Goal: Task Accomplishment & Management: Complete application form

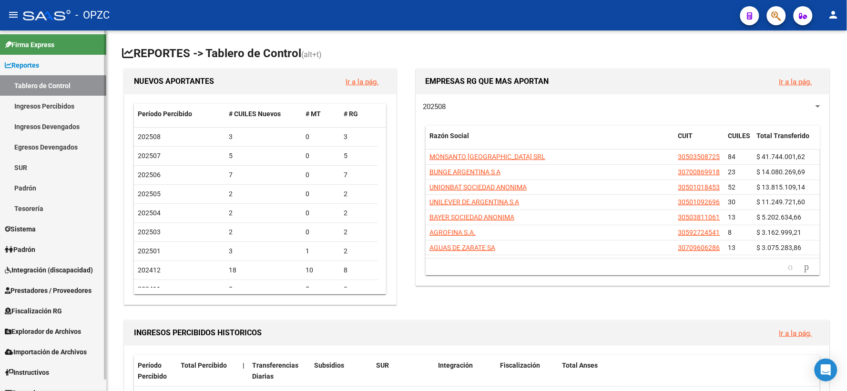
click at [60, 272] on span "Integración (discapacidad)" at bounding box center [49, 270] width 88 height 10
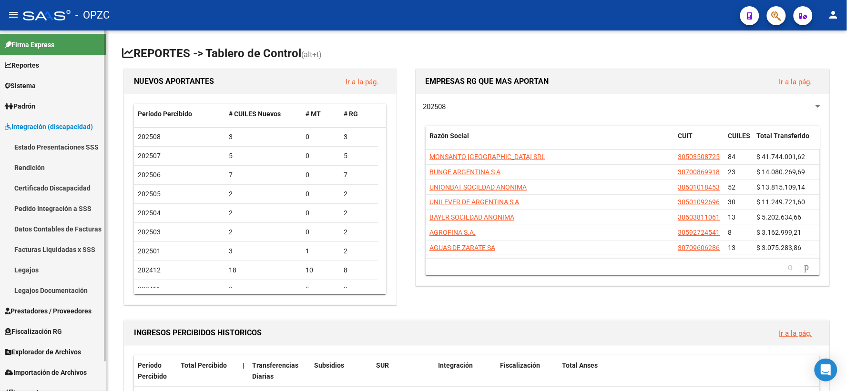
click at [56, 207] on link "Pedido Integración a SSS" at bounding box center [53, 208] width 106 height 20
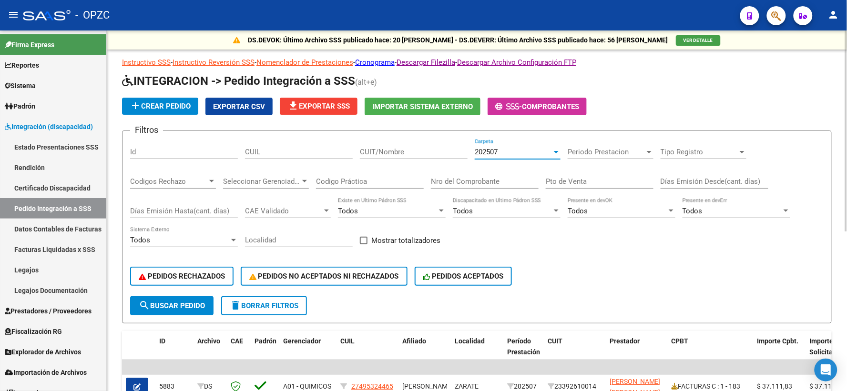
click at [552, 152] on div at bounding box center [556, 152] width 9 height 8
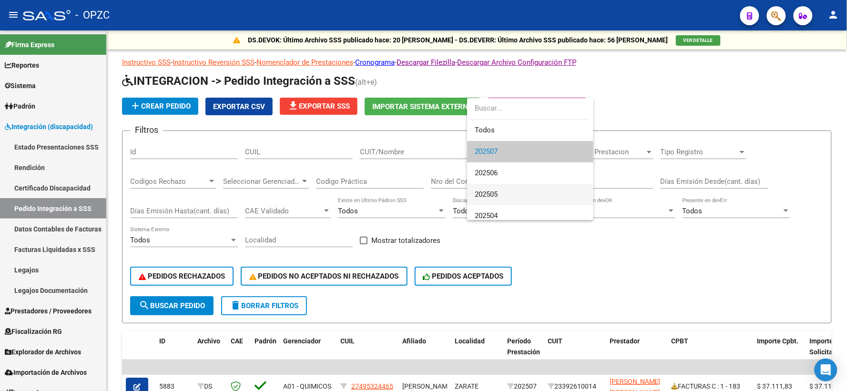
click at [501, 187] on span "202505" at bounding box center [530, 194] width 111 height 21
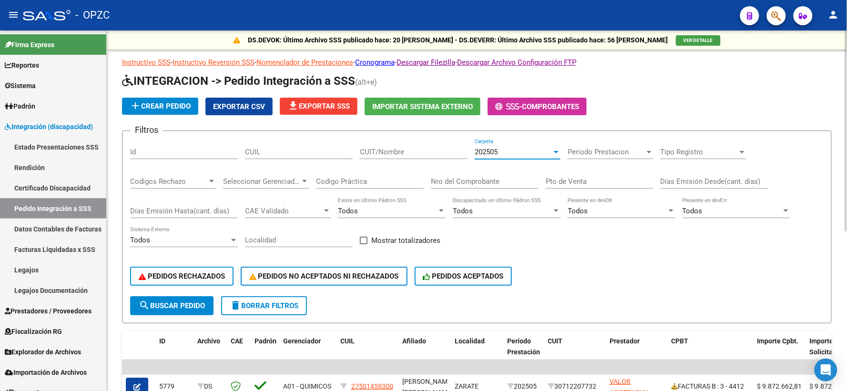
click at [387, 148] on input "CUIT/Nombre" at bounding box center [414, 152] width 108 height 9
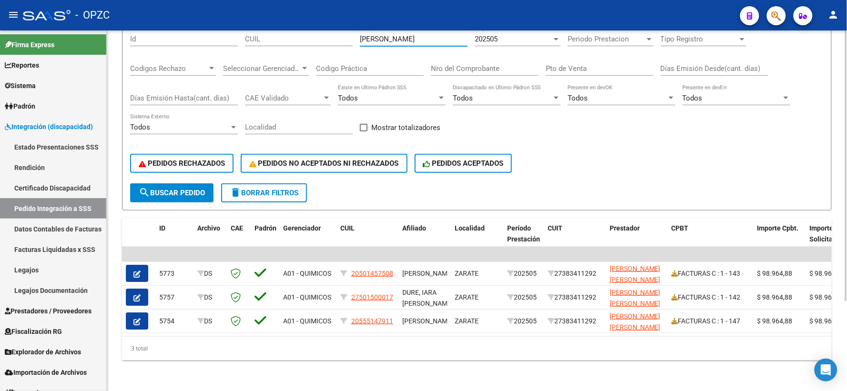
scroll to position [120, 0]
type input "[PERSON_NAME]"
click at [39, 308] on span "Prestadores / Proveedores" at bounding box center [48, 311] width 87 height 10
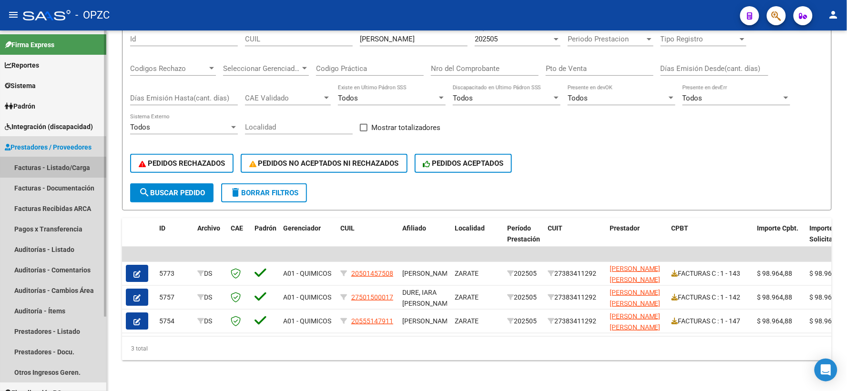
click at [65, 167] on link "Facturas - Listado/Carga" at bounding box center [53, 167] width 106 height 20
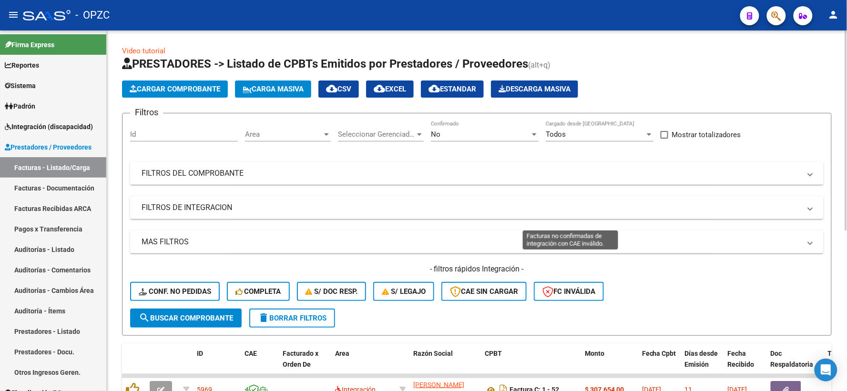
scroll to position [289, 0]
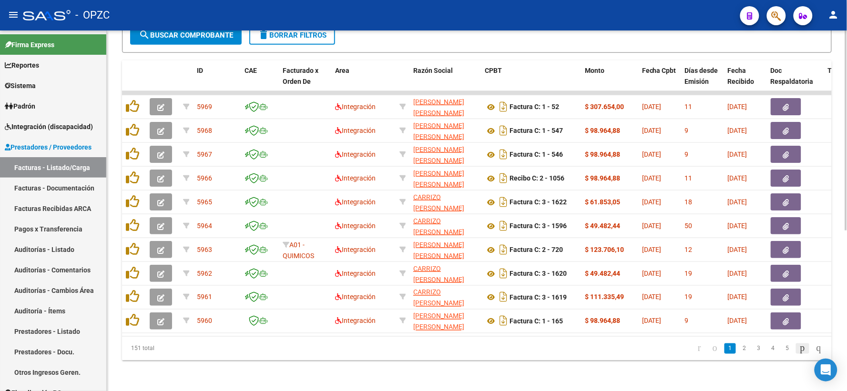
click at [799, 348] on icon "go to next page" at bounding box center [803, 348] width 8 height 11
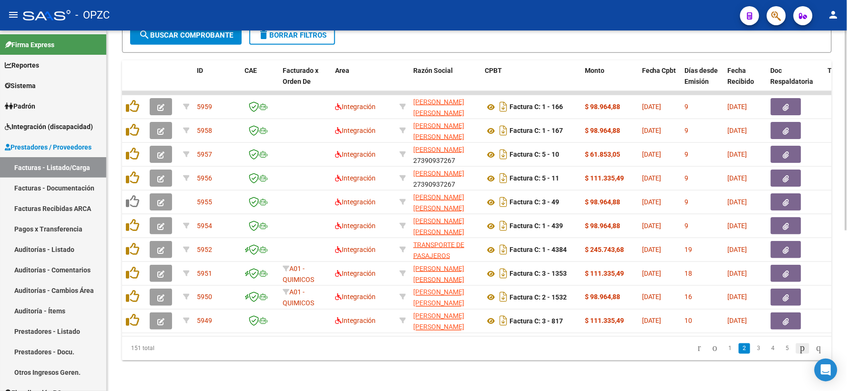
click at [799, 349] on icon "go to next page" at bounding box center [803, 348] width 8 height 11
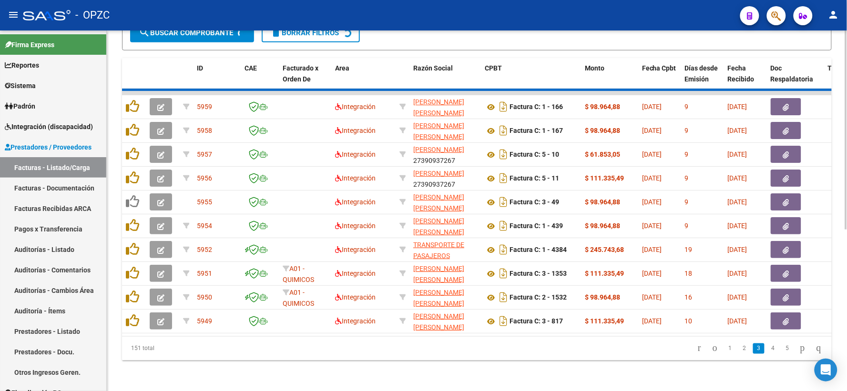
click at [790, 349] on div "151 total 1 2 3 4 5" at bounding box center [477, 349] width 710 height 24
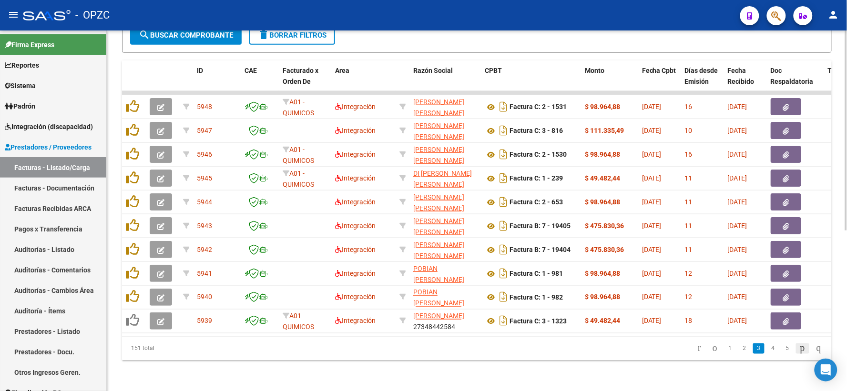
click at [799, 349] on icon "go to next page" at bounding box center [803, 348] width 8 height 11
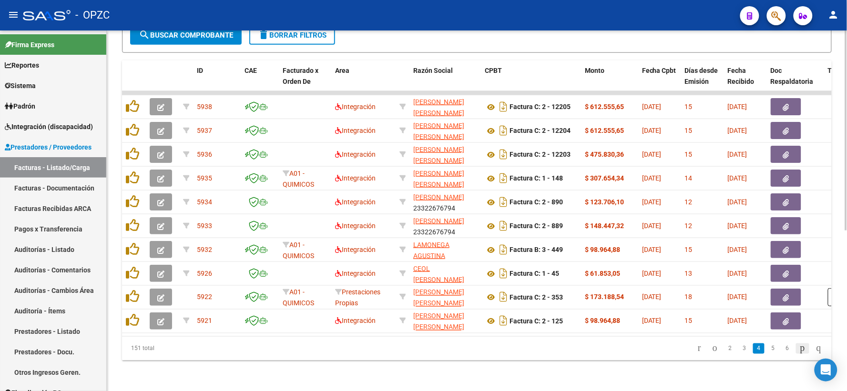
click at [799, 349] on icon "go to next page" at bounding box center [803, 348] width 8 height 11
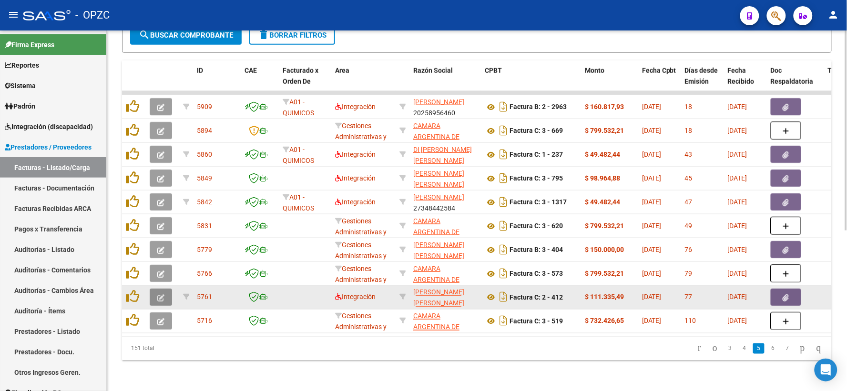
click at [159, 289] on button "button" at bounding box center [161, 297] width 22 height 17
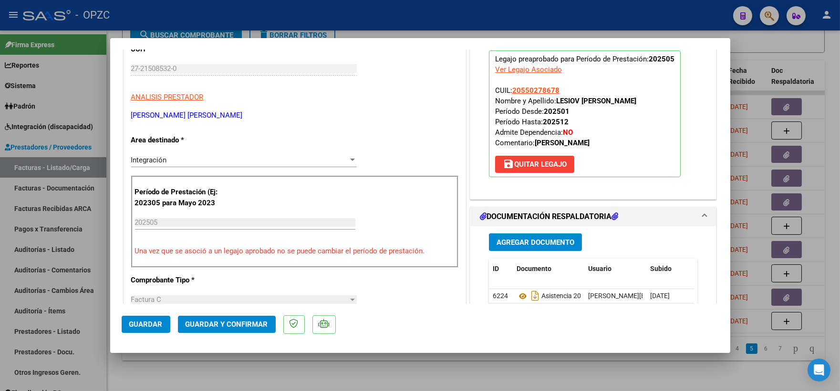
scroll to position [212, 0]
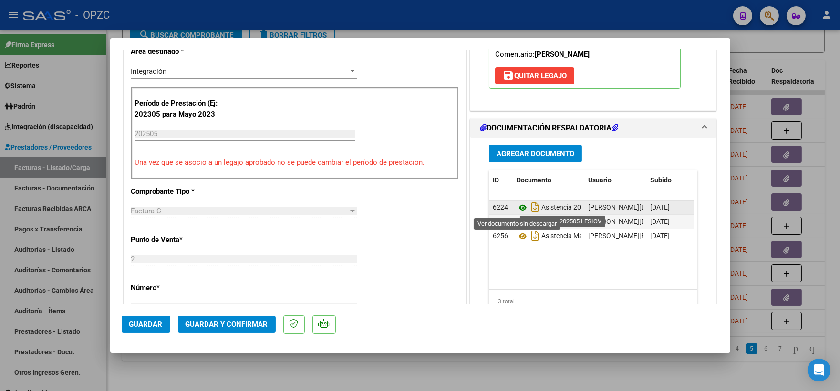
click at [521, 208] on icon at bounding box center [522, 207] width 12 height 11
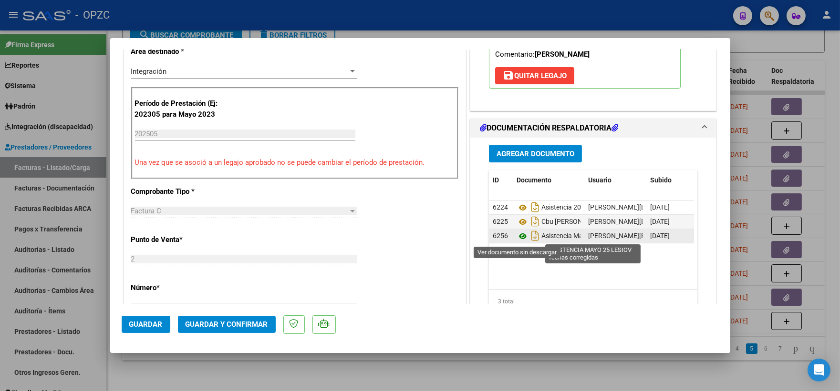
click at [516, 235] on icon at bounding box center [522, 236] width 12 height 11
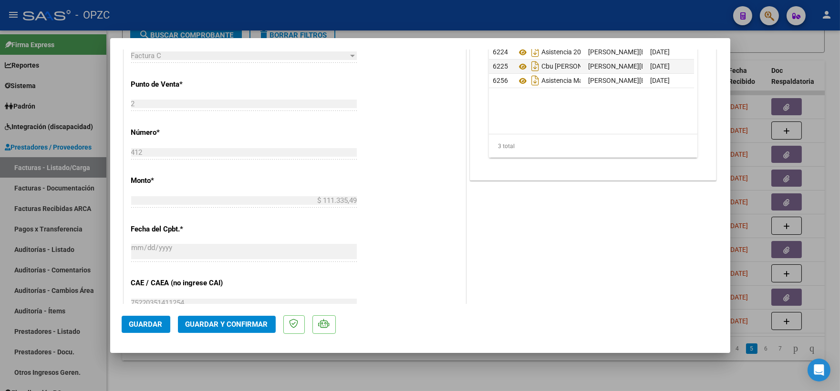
scroll to position [423, 0]
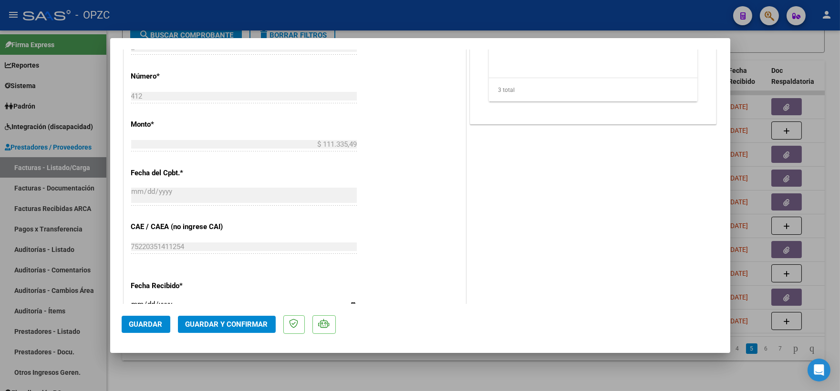
click at [230, 320] on span "Guardar y Confirmar" at bounding box center [226, 324] width 82 height 9
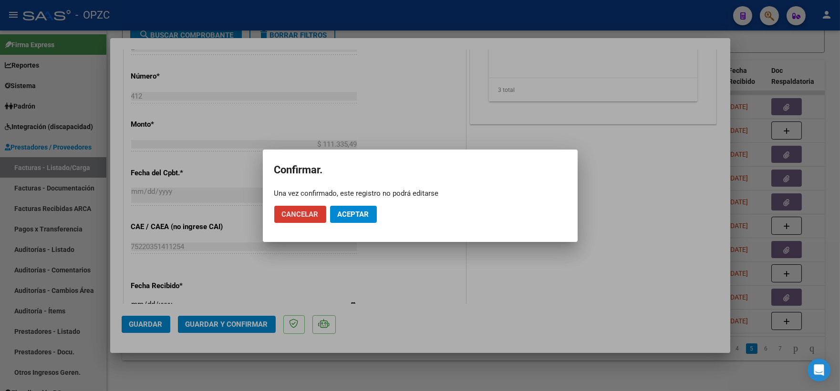
click at [358, 213] on span "Aceptar" at bounding box center [353, 214] width 31 height 9
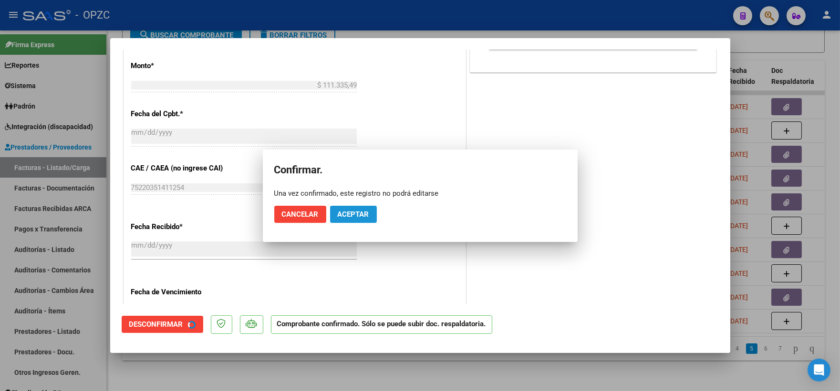
scroll to position [365, 0]
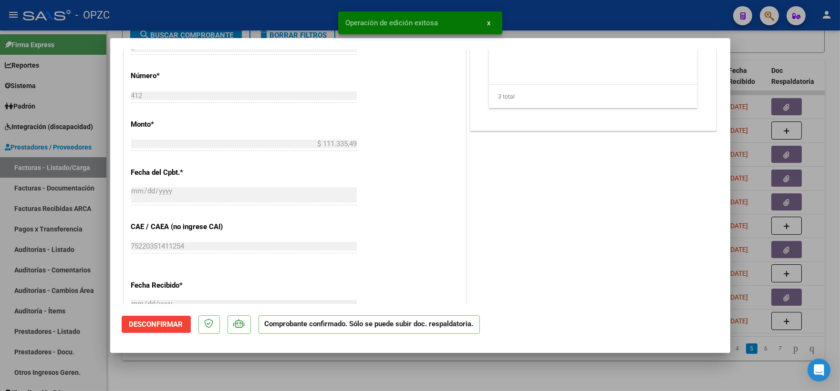
click at [810, 54] on div at bounding box center [420, 195] width 840 height 391
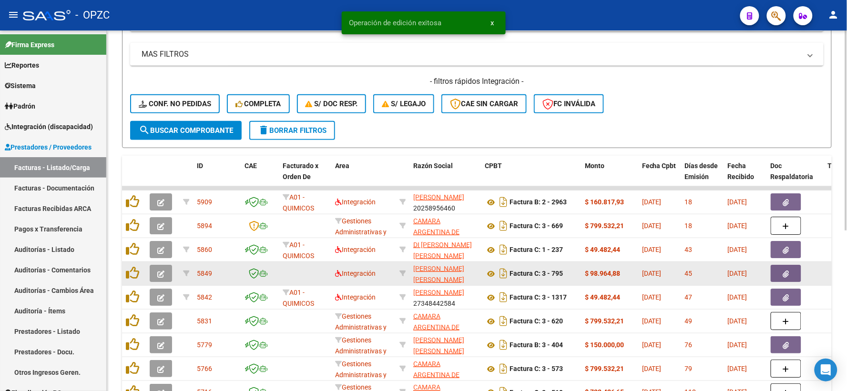
scroll to position [184, 0]
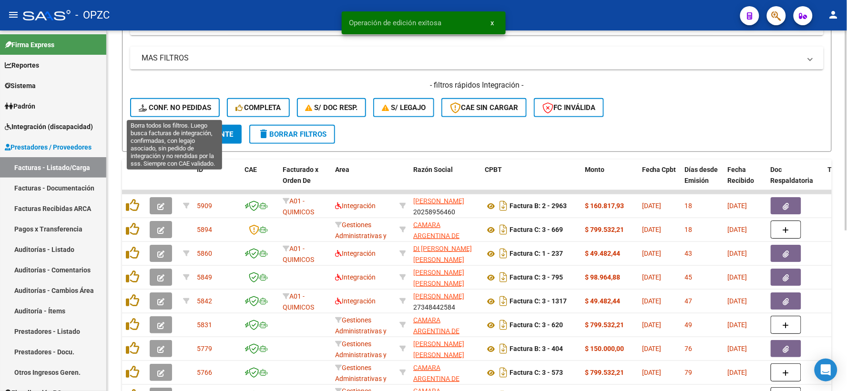
click at [165, 100] on button "Conf. no pedidas" at bounding box center [175, 107] width 90 height 19
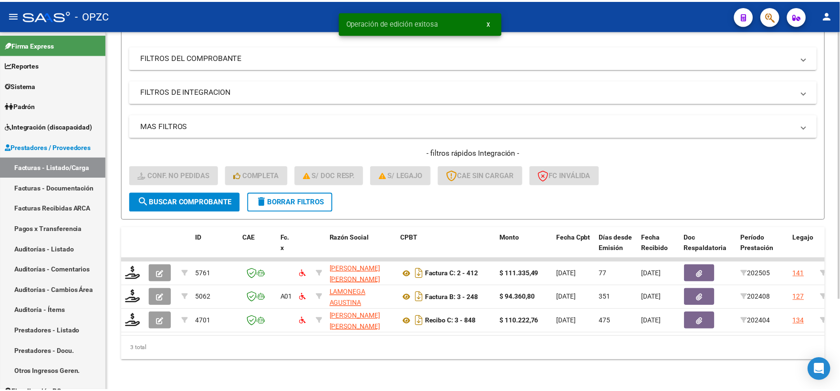
scroll to position [123, 0]
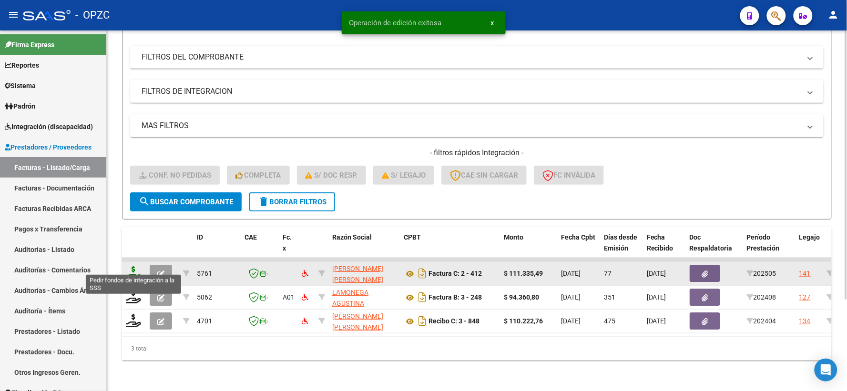
click at [131, 267] on icon at bounding box center [133, 272] width 15 height 13
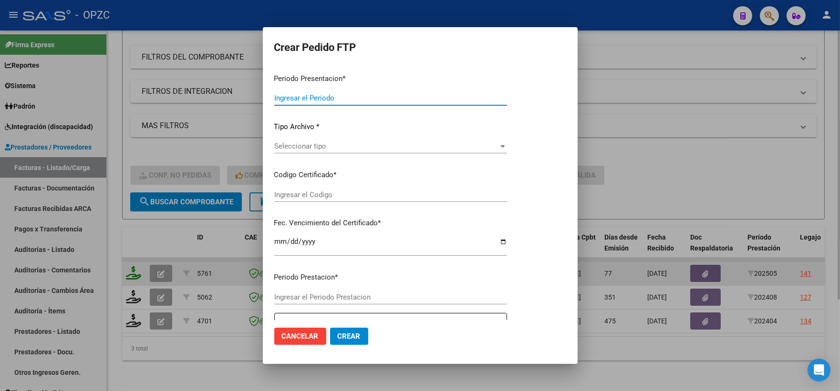
type input "202507"
type input "202505"
type input "$ 111.335,49"
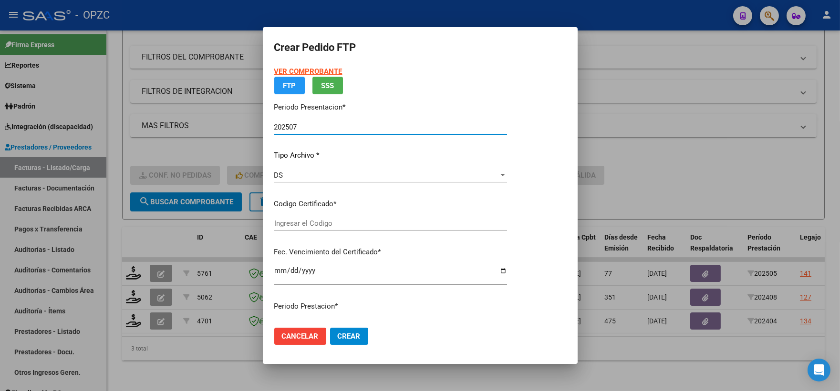
type input "ARG02000550278672023080720280807"
type input "[DATE]"
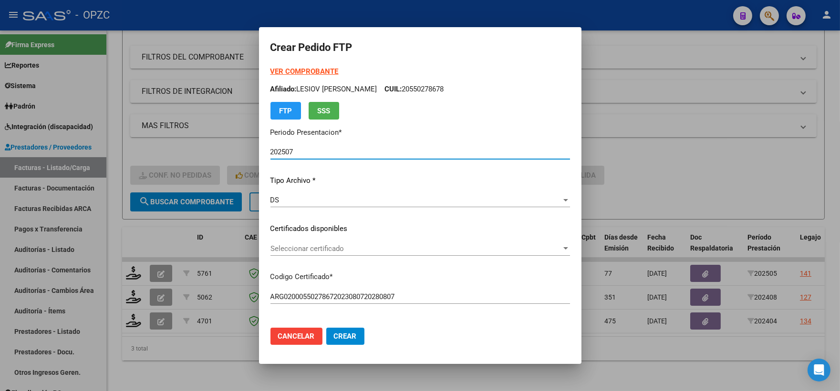
click at [570, 250] on div at bounding box center [565, 249] width 9 height 8
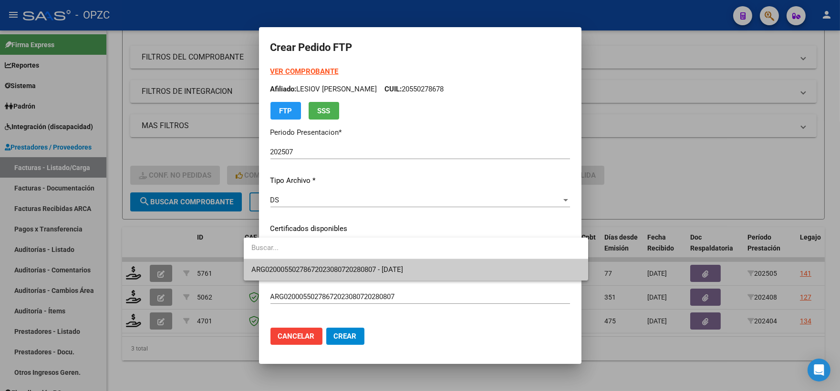
click at [425, 267] on span "ARG02000550278672023080720280807 - [DATE]" at bounding box center [415, 269] width 329 height 21
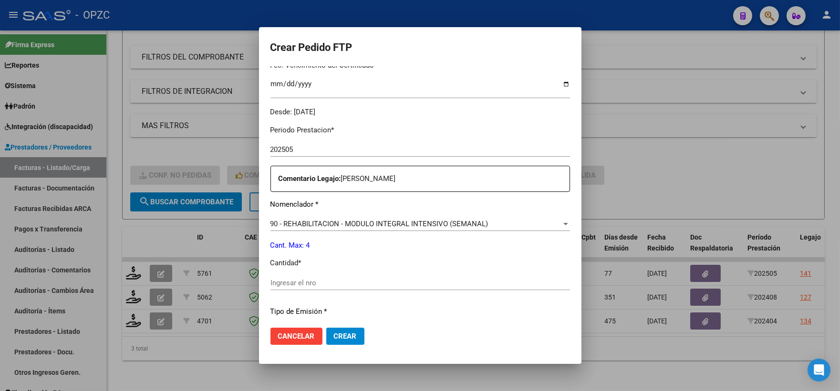
scroll to position [265, 0]
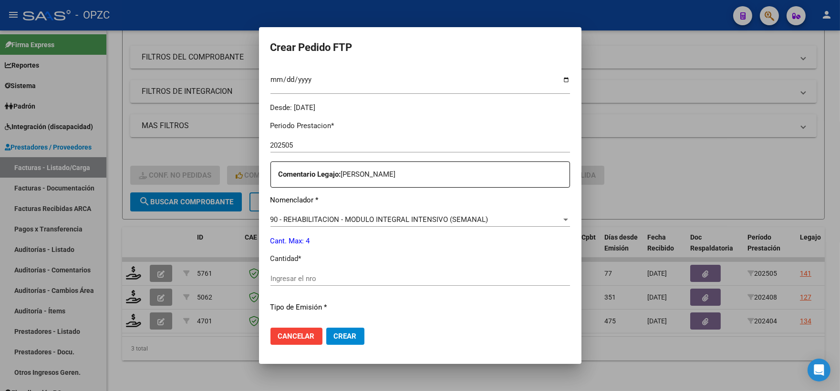
click at [293, 275] on input "Ingresar el nro" at bounding box center [419, 279] width 299 height 9
type input "4"
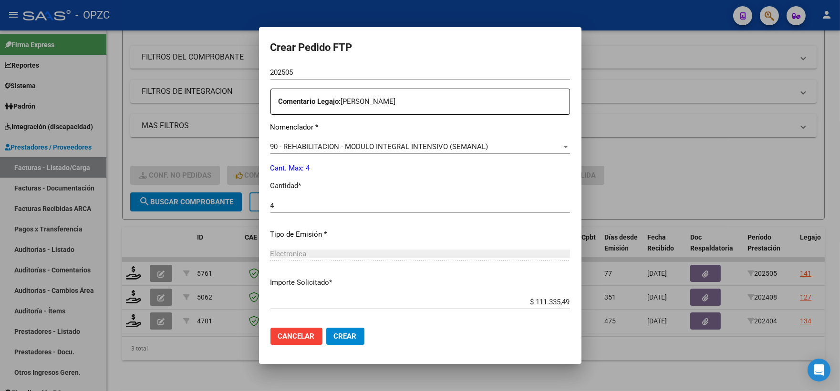
scroll to position [384, 0]
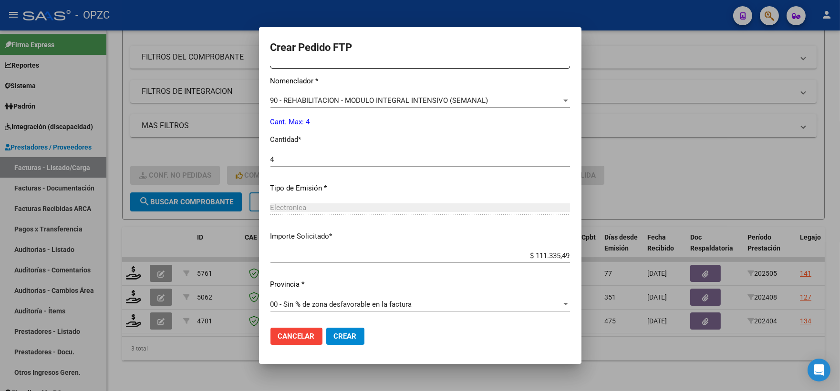
click at [329, 341] on button "Crear" at bounding box center [345, 336] width 38 height 17
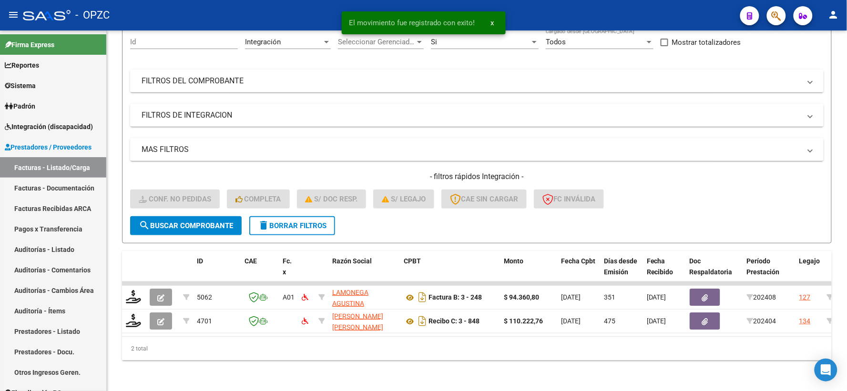
scroll to position [99, 0]
click at [35, 123] on span "Integración (discapacidad)" at bounding box center [49, 127] width 88 height 10
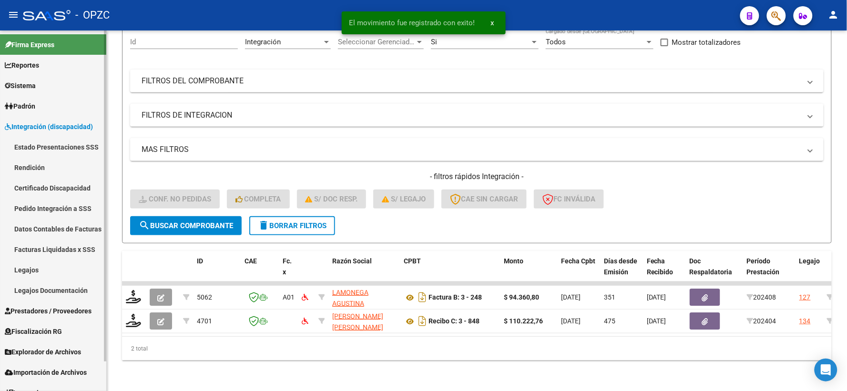
click at [53, 202] on link "Pedido Integración a SSS" at bounding box center [53, 208] width 106 height 20
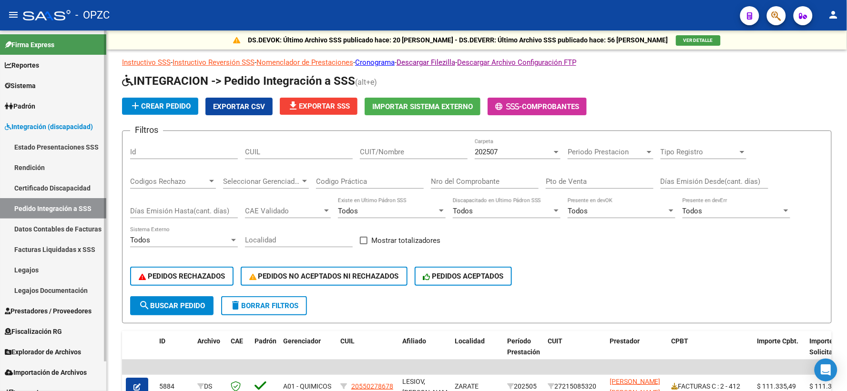
click at [44, 310] on span "Prestadores / Proveedores" at bounding box center [48, 311] width 87 height 10
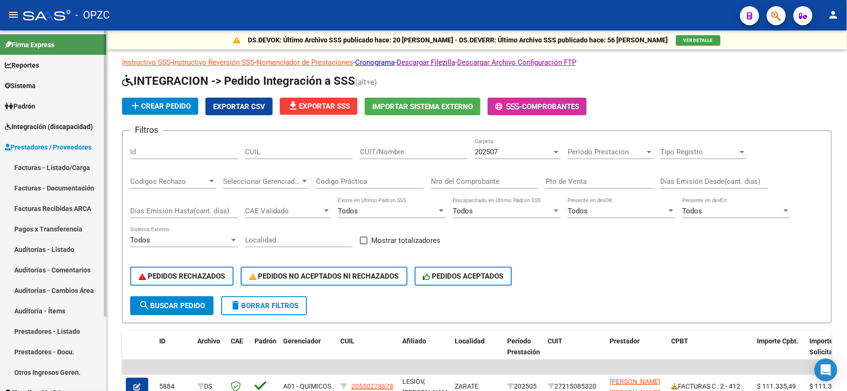
click at [68, 165] on link "Facturas - Listado/Carga" at bounding box center [53, 167] width 106 height 20
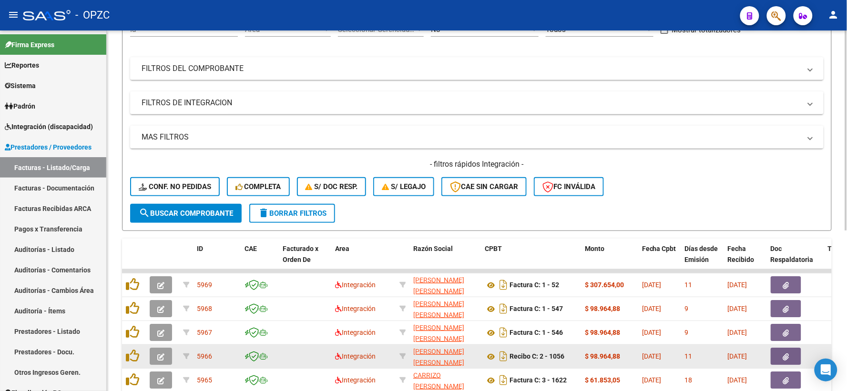
scroll to position [289, 0]
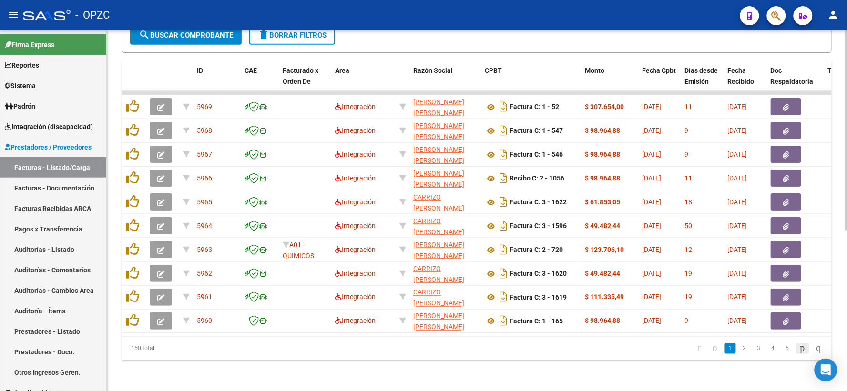
click at [799, 350] on icon "go to next page" at bounding box center [803, 348] width 8 height 11
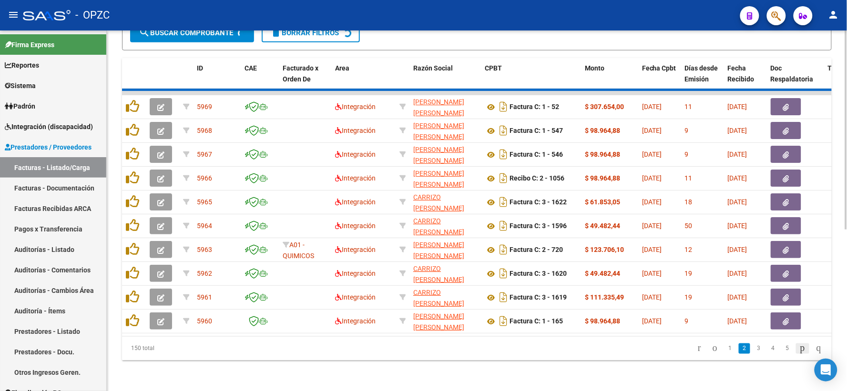
scroll to position [290, 0]
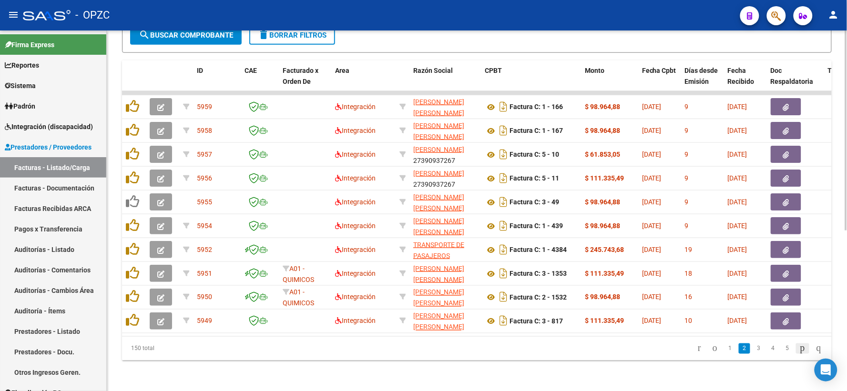
click at [799, 352] on icon "go to next page" at bounding box center [803, 348] width 8 height 11
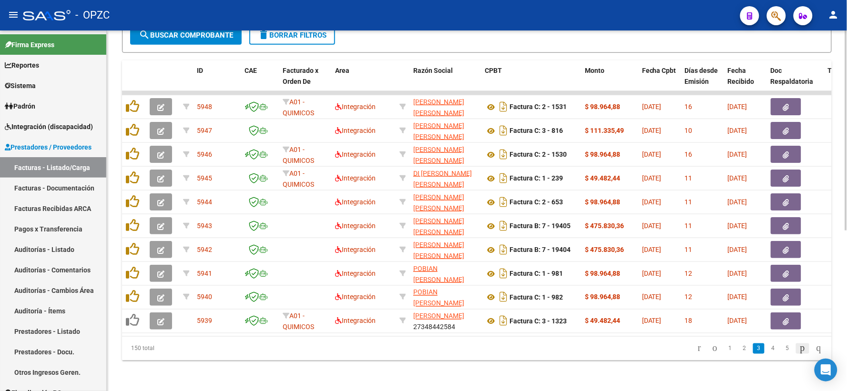
click at [799, 348] on icon "go to next page" at bounding box center [803, 348] width 8 height 11
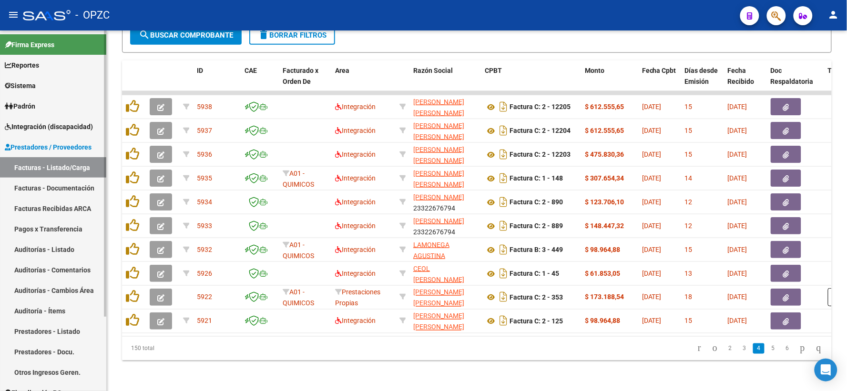
click at [46, 118] on link "Integración (discapacidad)" at bounding box center [53, 126] width 106 height 20
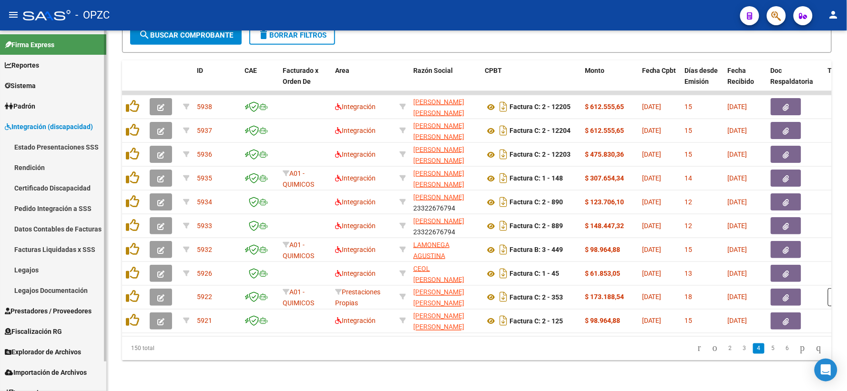
click at [59, 201] on link "Pedido Integración a SSS" at bounding box center [53, 208] width 106 height 20
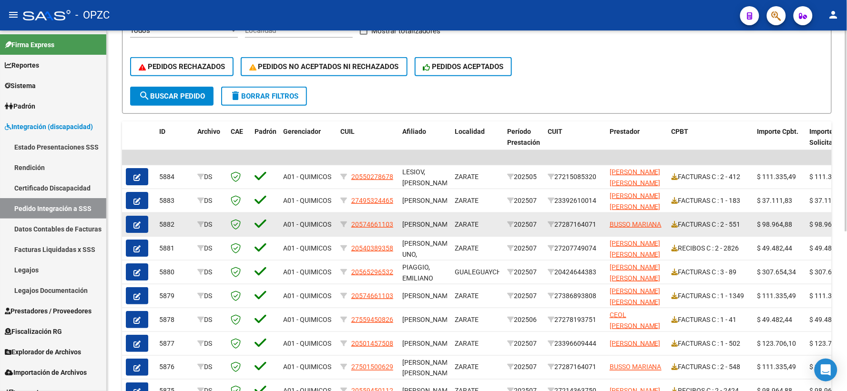
scroll to position [212, 0]
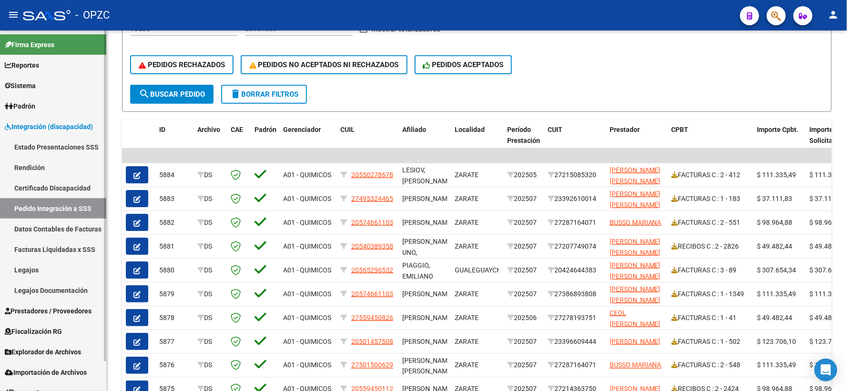
click at [73, 307] on span "Prestadores / Proveedores" at bounding box center [48, 311] width 87 height 10
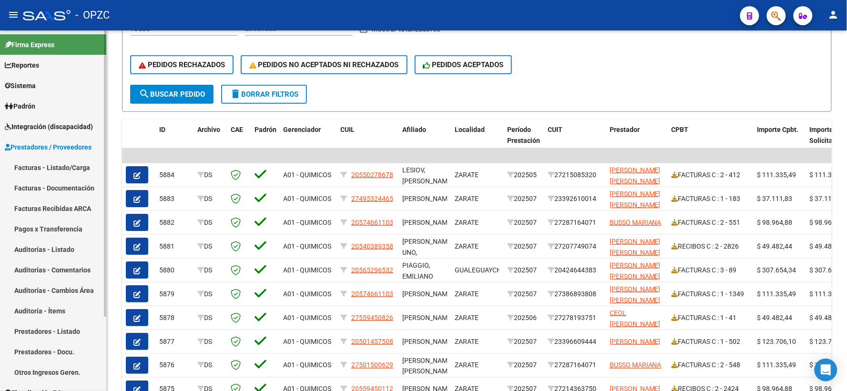
click at [73, 169] on link "Facturas - Listado/Carga" at bounding box center [53, 167] width 106 height 20
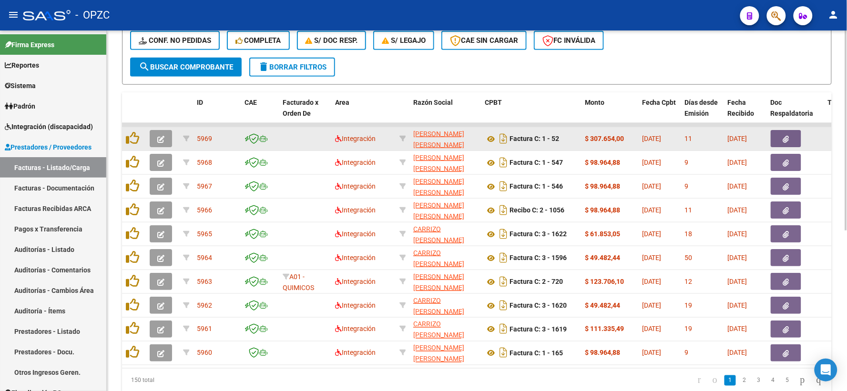
scroll to position [289, 0]
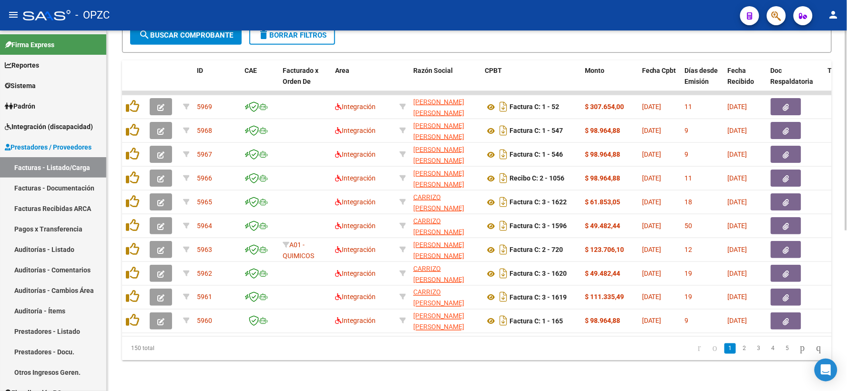
click at [782, 352] on link "5" at bounding box center [787, 349] width 11 height 10
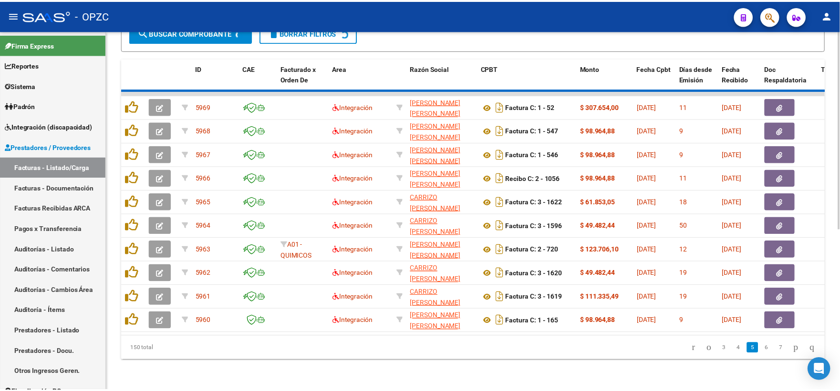
scroll to position [290, 0]
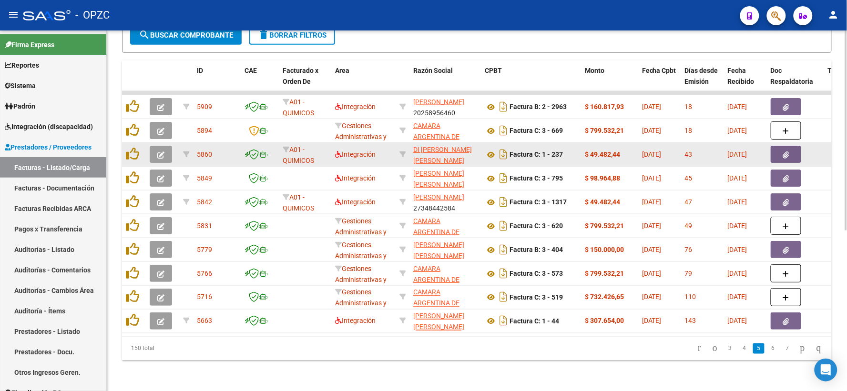
click at [164, 152] on icon "button" at bounding box center [160, 155] width 7 height 7
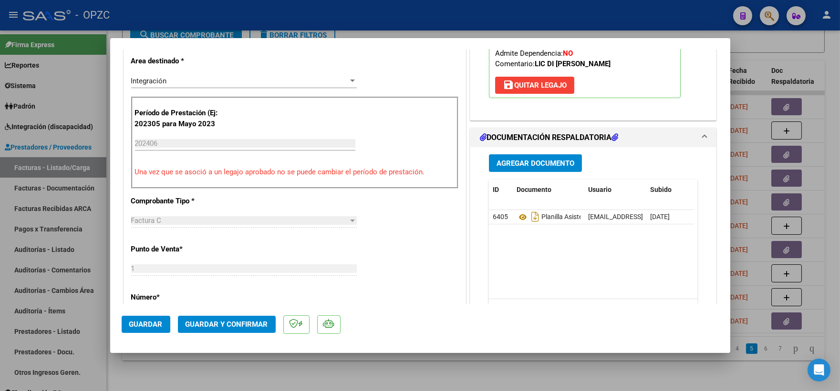
scroll to position [212, 0]
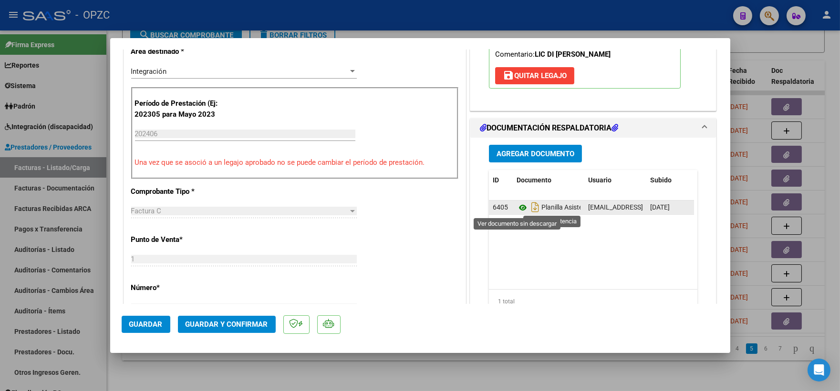
click at [517, 207] on icon at bounding box center [522, 207] width 12 height 11
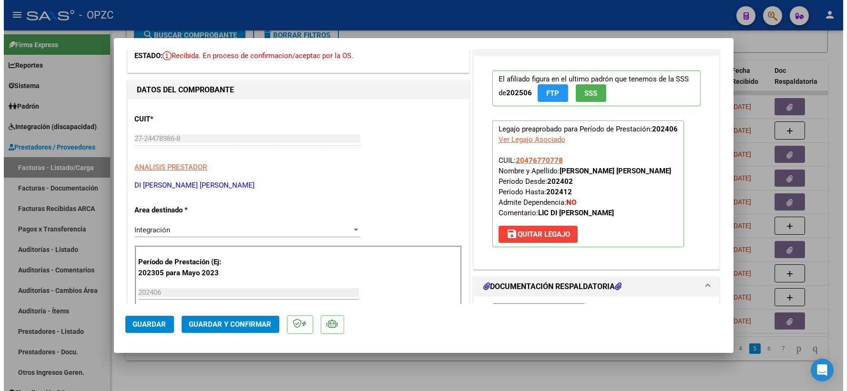
scroll to position [0, 0]
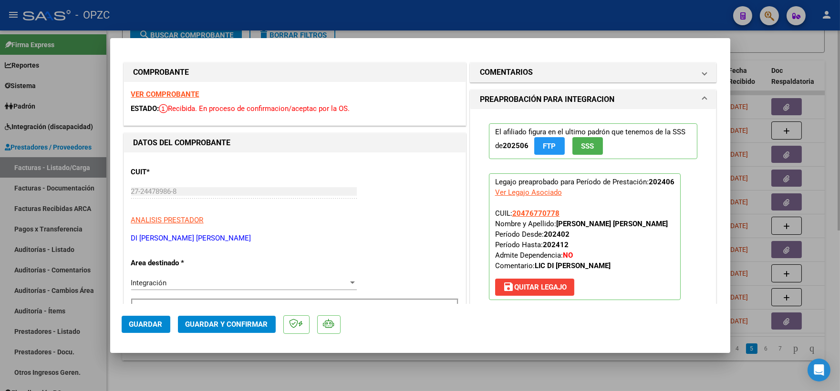
click at [813, 45] on div at bounding box center [420, 195] width 840 height 391
type input "$ 0,00"
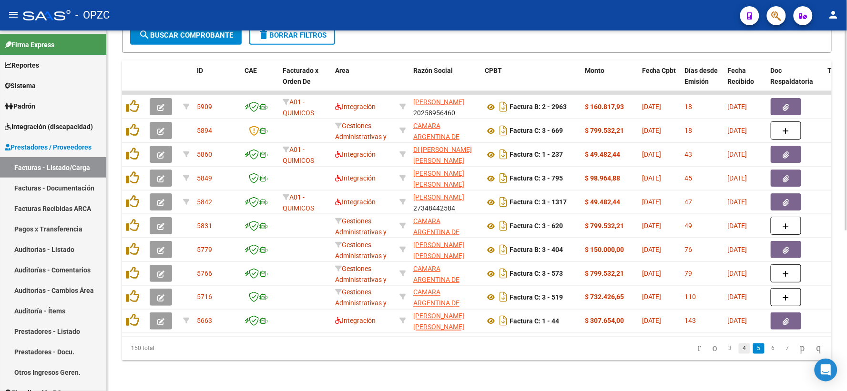
click at [740, 350] on link "4" at bounding box center [744, 349] width 11 height 10
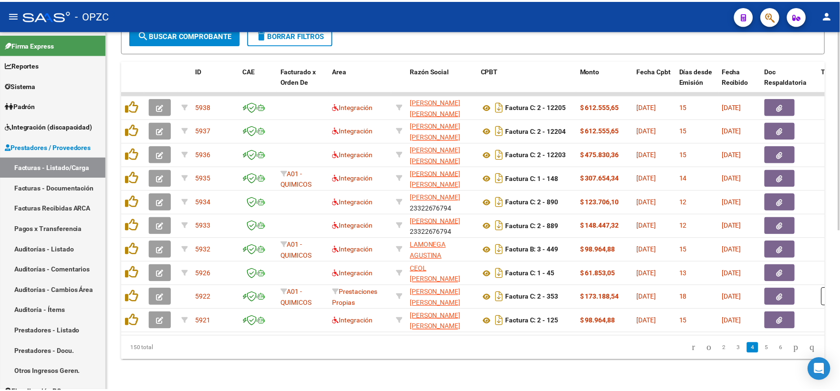
scroll to position [290, 0]
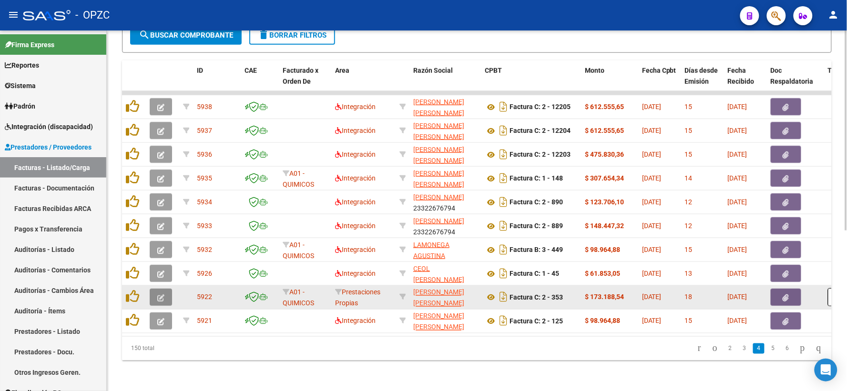
click at [163, 295] on icon "button" at bounding box center [160, 298] width 7 height 7
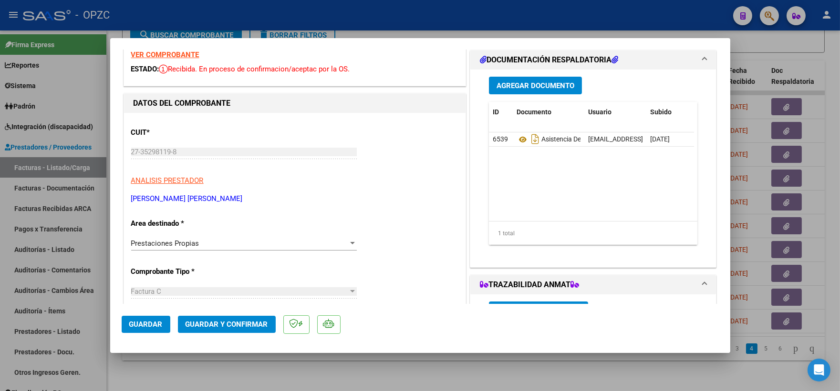
scroll to position [0, 0]
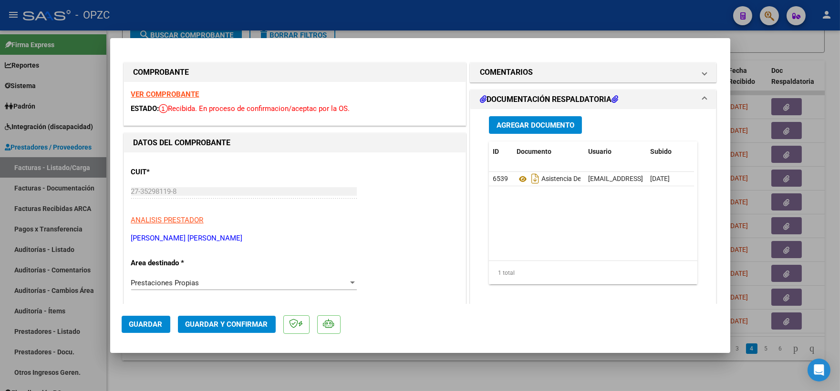
click at [174, 92] on strong "VER COMPROBANTE" at bounding box center [165, 94] width 68 height 9
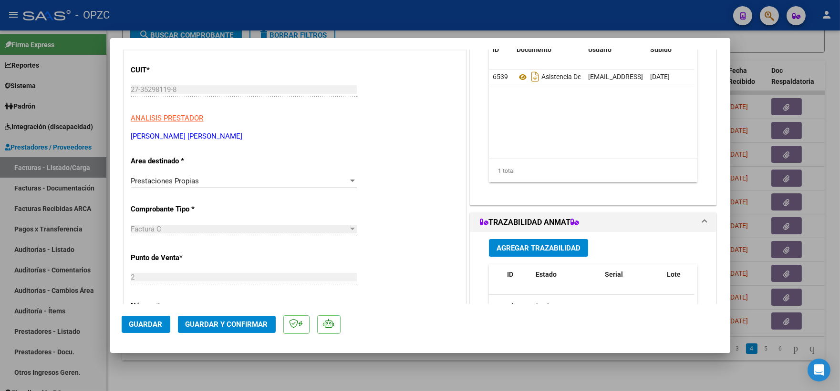
scroll to position [106, 0]
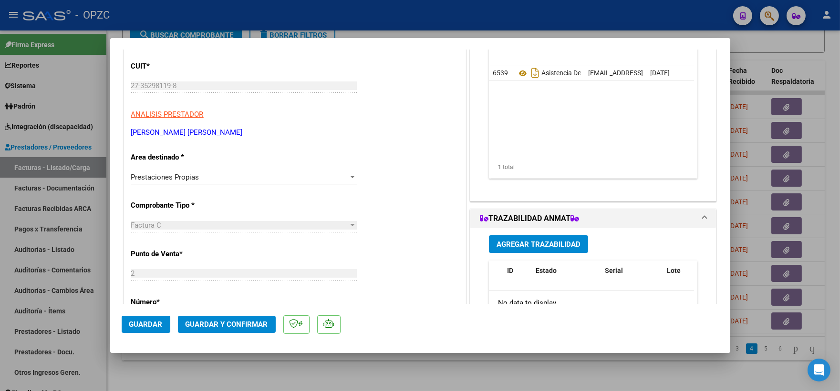
click at [350, 176] on div at bounding box center [352, 177] width 5 height 2
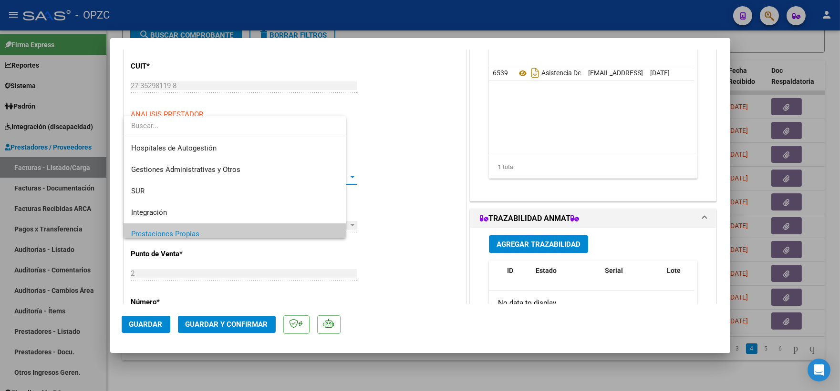
scroll to position [57, 0]
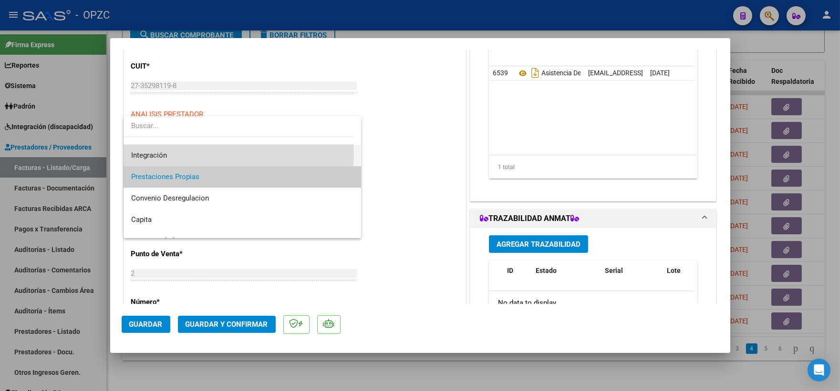
click at [175, 151] on span "Integración" at bounding box center [242, 155] width 223 height 21
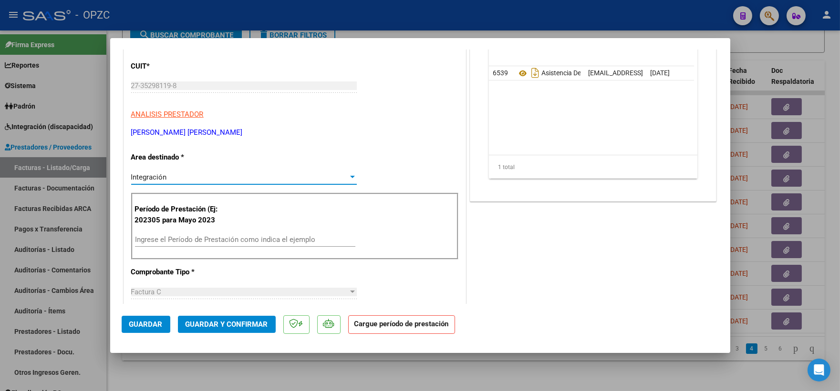
click at [188, 240] on input "Ingrese el Período de Prestación como indica el ejemplo" at bounding box center [245, 240] width 220 height 9
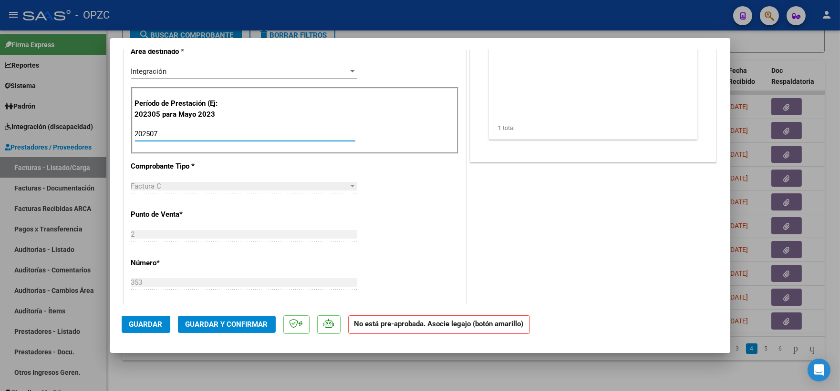
scroll to position [318, 0]
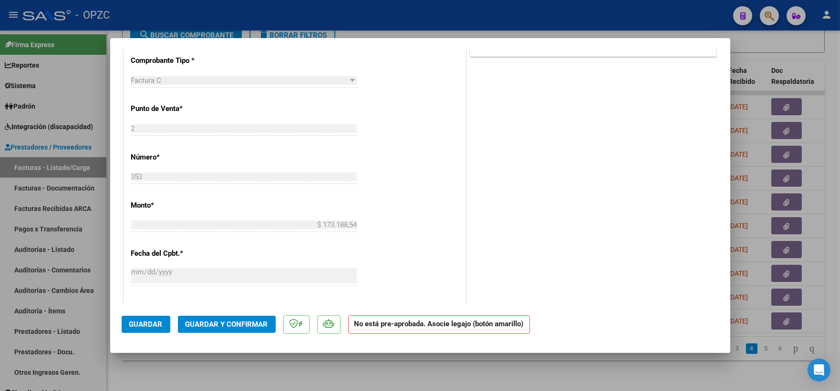
type input "202507"
click at [144, 327] on span "Guardar" at bounding box center [145, 324] width 33 height 9
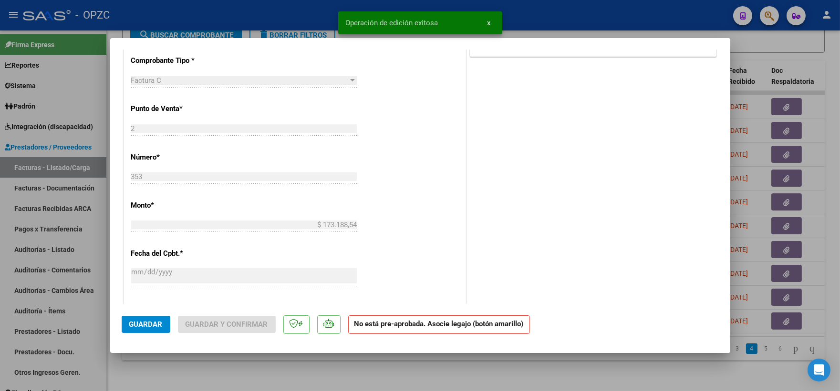
click at [827, 77] on div at bounding box center [420, 195] width 840 height 391
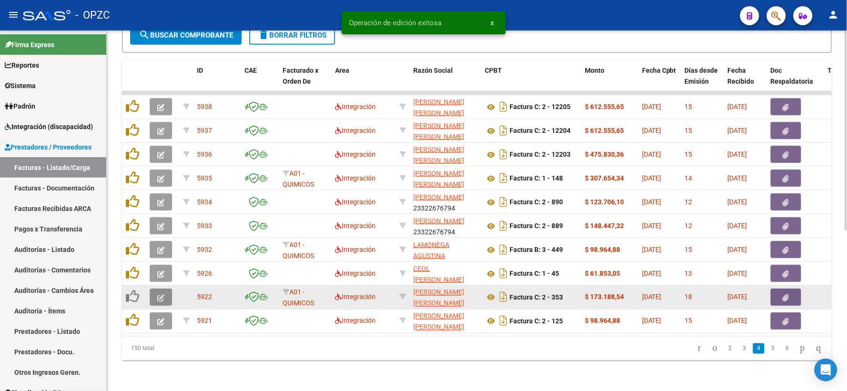
click at [160, 295] on icon "button" at bounding box center [160, 298] width 7 height 7
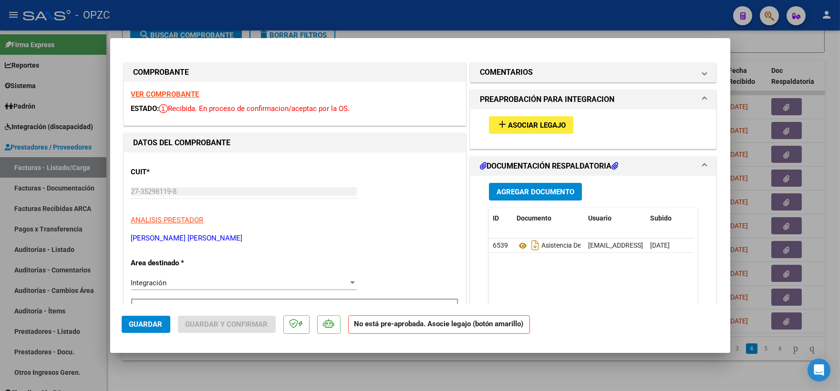
click at [536, 126] on span "Asociar Legajo" at bounding box center [537, 125] width 58 height 9
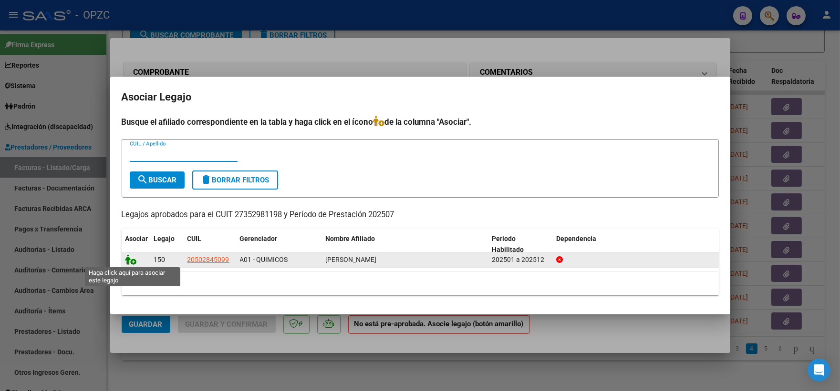
click at [133, 260] on icon at bounding box center [130, 260] width 11 height 10
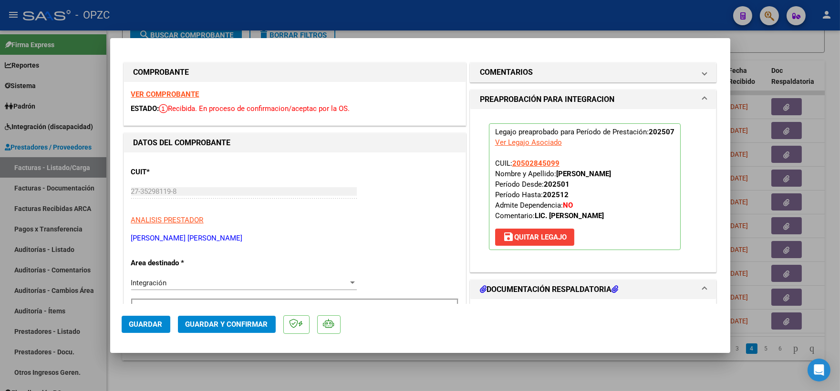
click at [151, 321] on span "Guardar" at bounding box center [145, 324] width 33 height 9
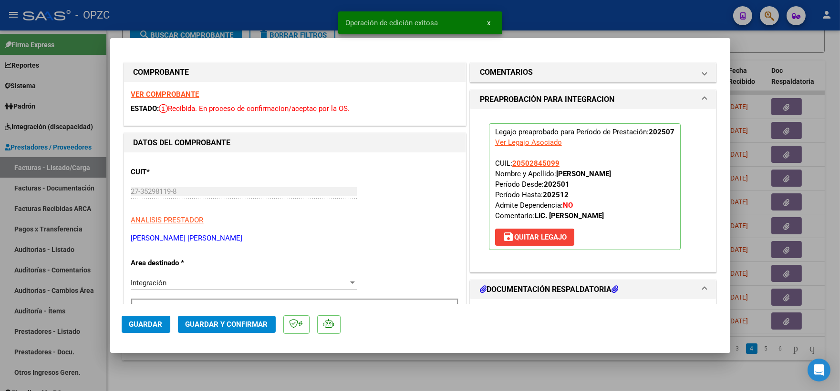
click at [826, 53] on div at bounding box center [420, 195] width 840 height 391
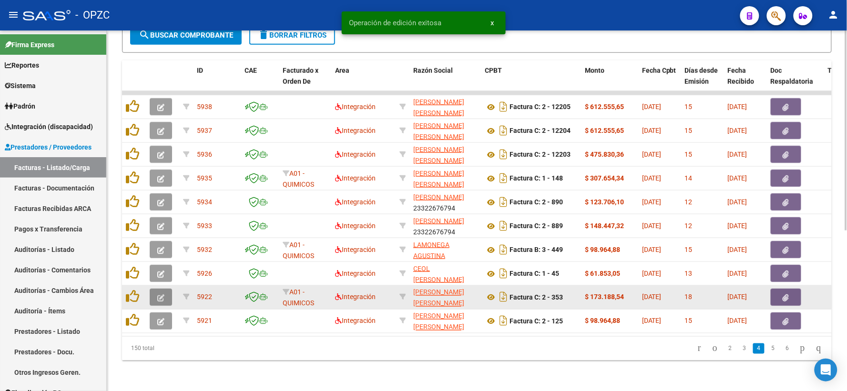
click at [155, 289] on button "button" at bounding box center [161, 297] width 22 height 17
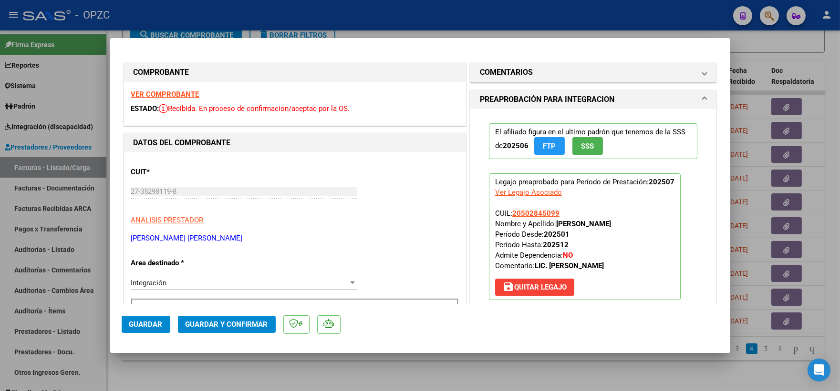
click at [165, 95] on strong "VER COMPROBANTE" at bounding box center [165, 94] width 68 height 9
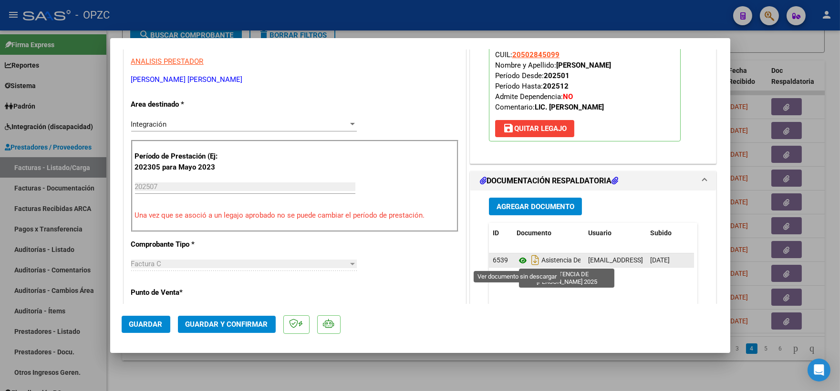
click at [518, 261] on icon at bounding box center [522, 260] width 12 height 11
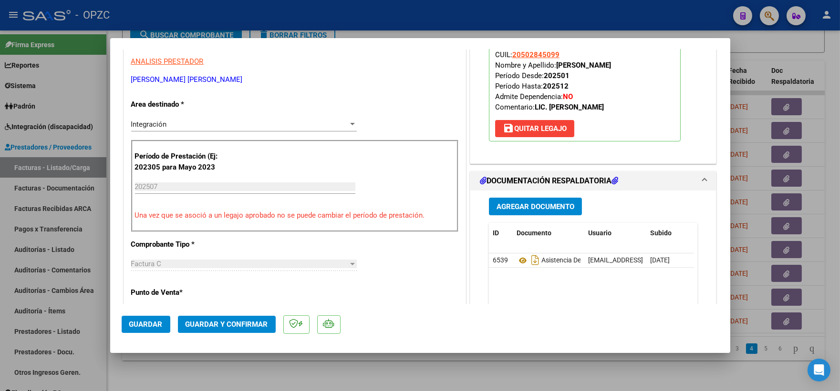
click at [226, 329] on span "Guardar y Confirmar" at bounding box center [226, 324] width 82 height 9
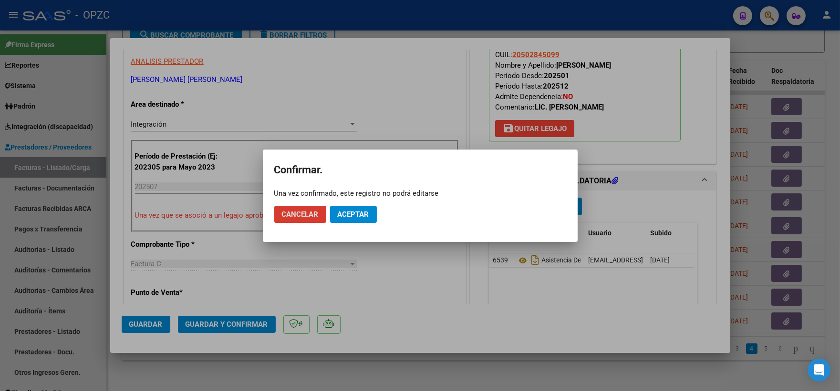
click at [350, 211] on span "Aceptar" at bounding box center [353, 214] width 31 height 9
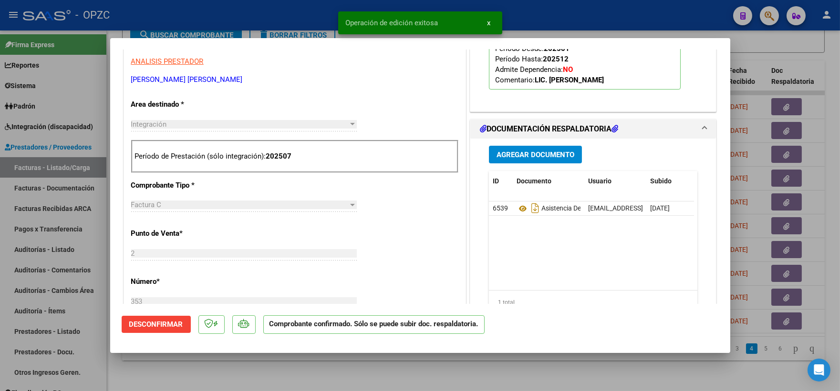
click at [808, 42] on div at bounding box center [420, 195] width 840 height 391
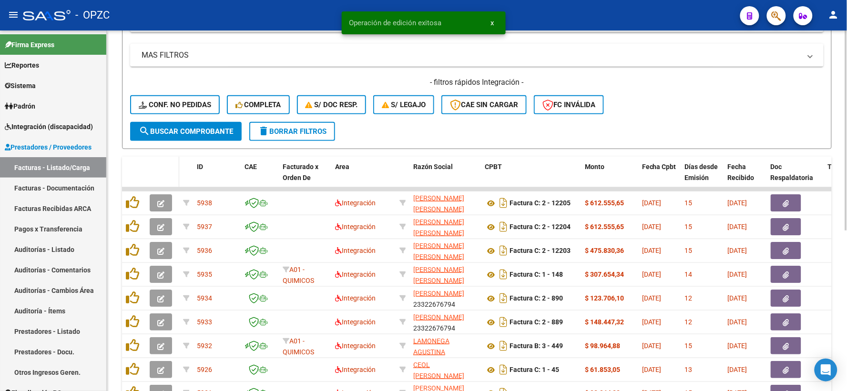
scroll to position [184, 0]
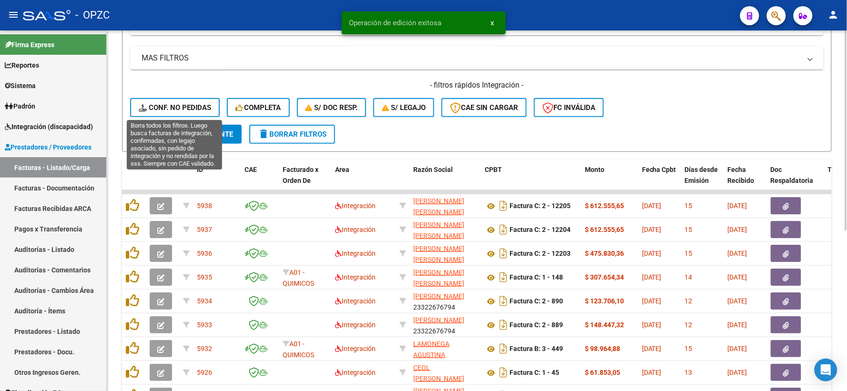
click at [175, 101] on button "Conf. no pedidas" at bounding box center [175, 107] width 90 height 19
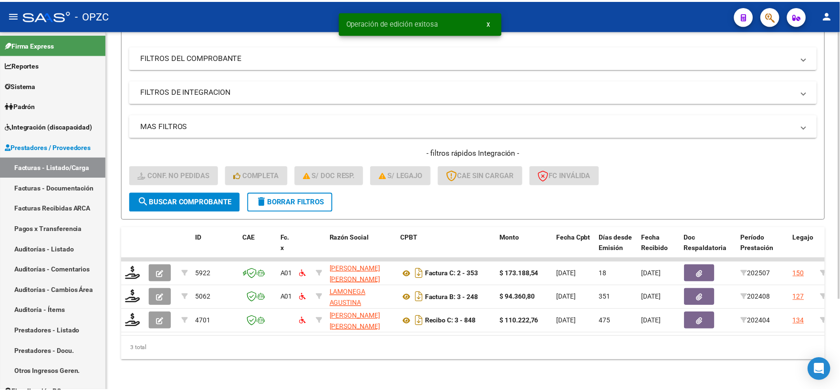
scroll to position [123, 0]
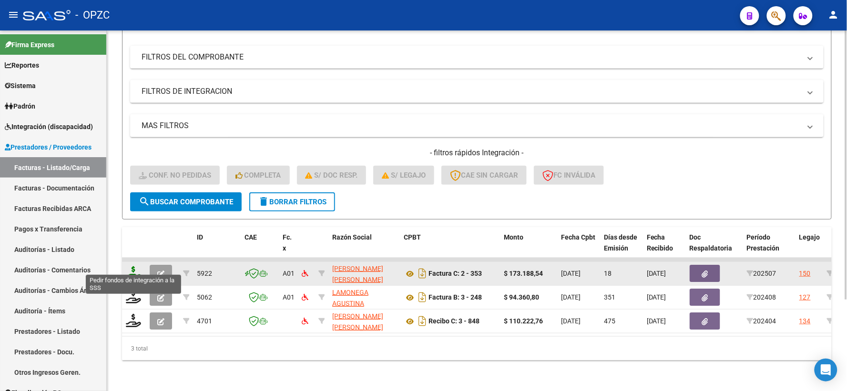
click at [136, 266] on icon at bounding box center [133, 272] width 15 height 13
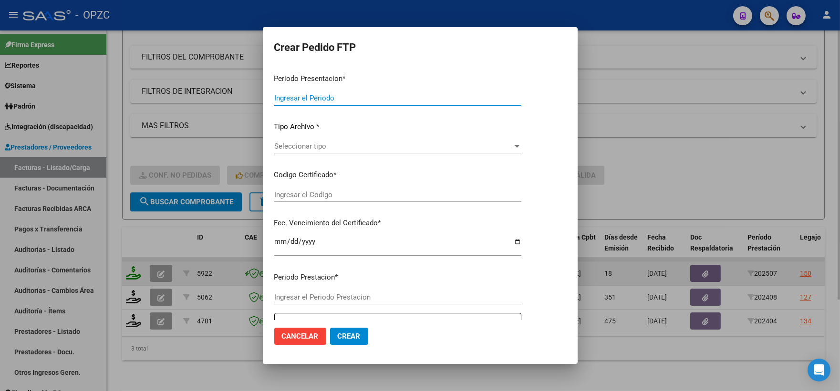
type input "202507"
type input "$ 173.188,54"
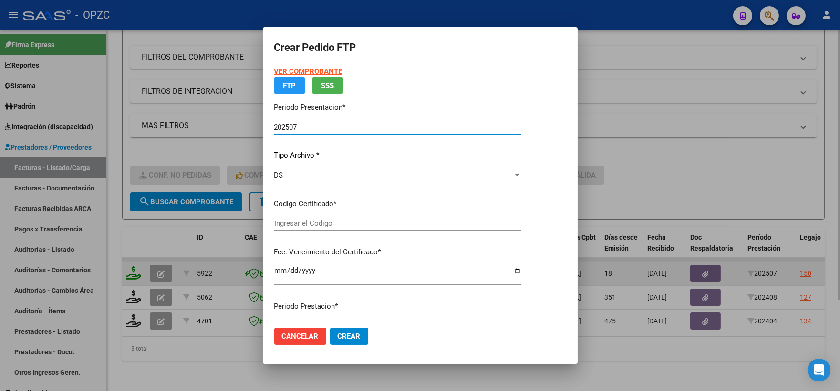
type input "ARG02-00050284509-20230802-20330802-ERI"
type input "[DATE]"
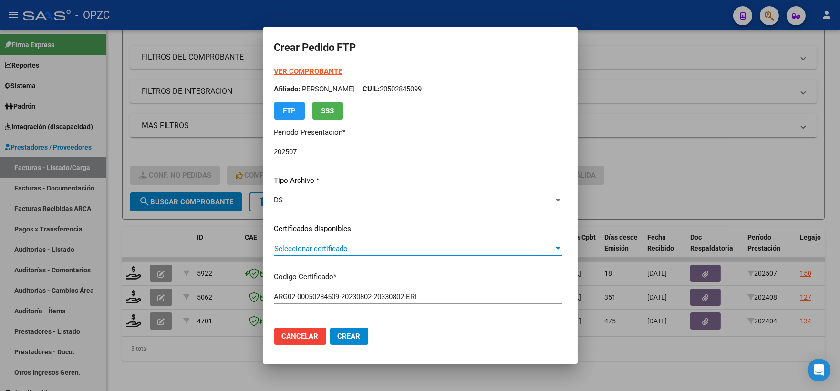
click at [562, 246] on div at bounding box center [557, 249] width 9 height 8
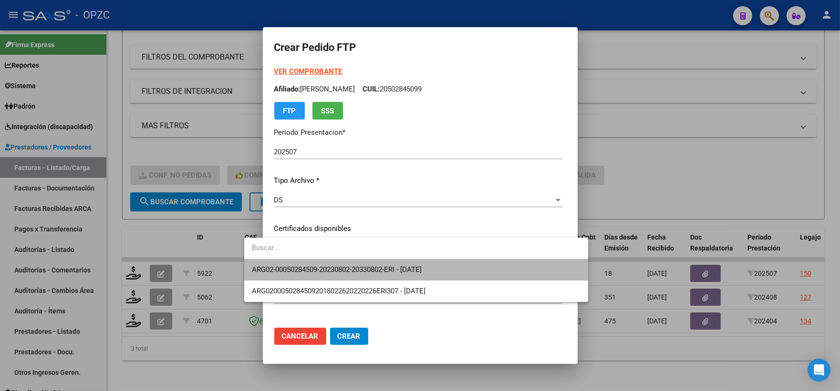
click at [443, 273] on span "ARG02-00050284509-20230802-20330802-ERI - [DATE]" at bounding box center [416, 269] width 328 height 21
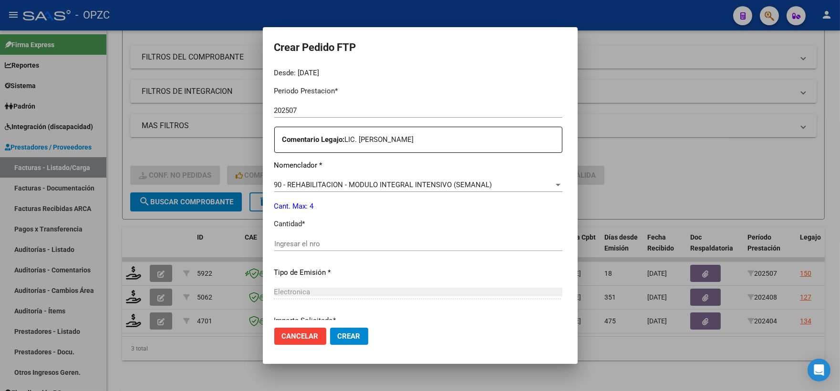
scroll to position [318, 0]
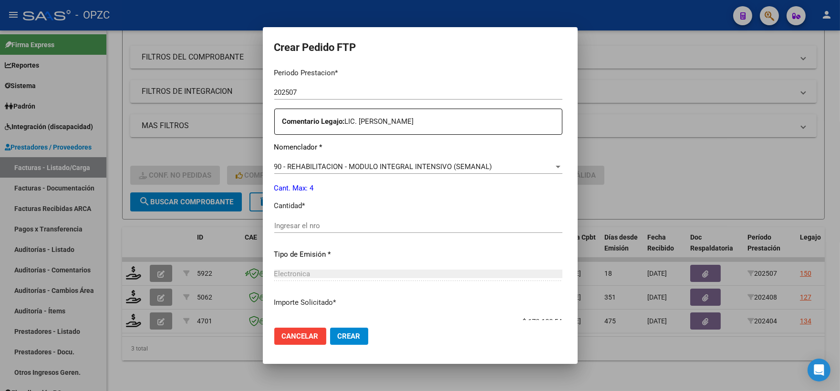
drag, startPoint x: 294, startPoint y: 221, endPoint x: 294, endPoint y: 226, distance: 5.7
click at [294, 221] on div "Ingresar el nro" at bounding box center [418, 226] width 288 height 14
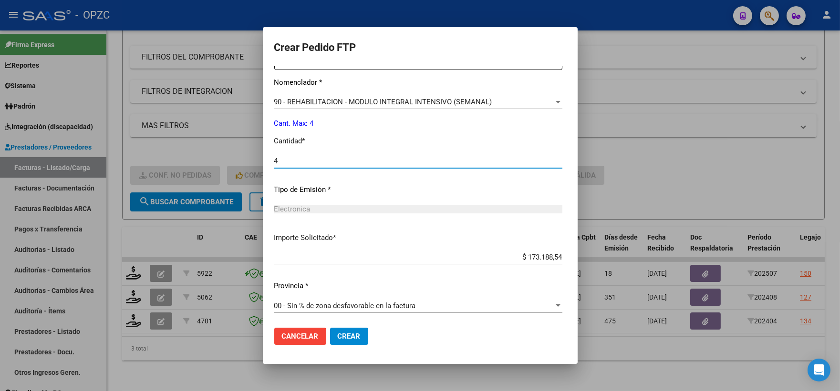
scroll to position [384, 0]
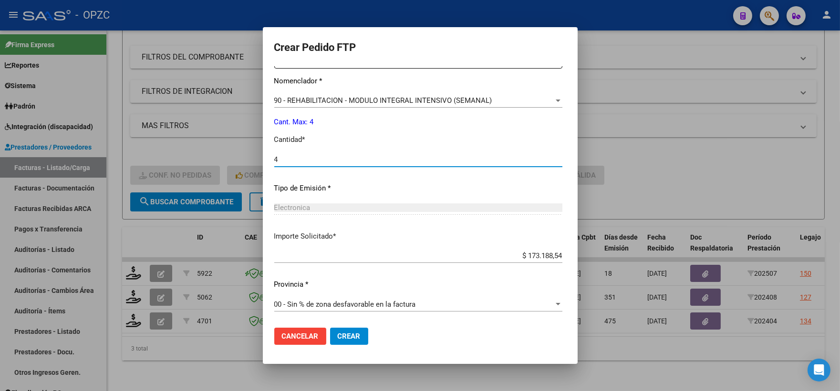
type input "4"
click at [338, 332] on span "Crear" at bounding box center [349, 336] width 23 height 9
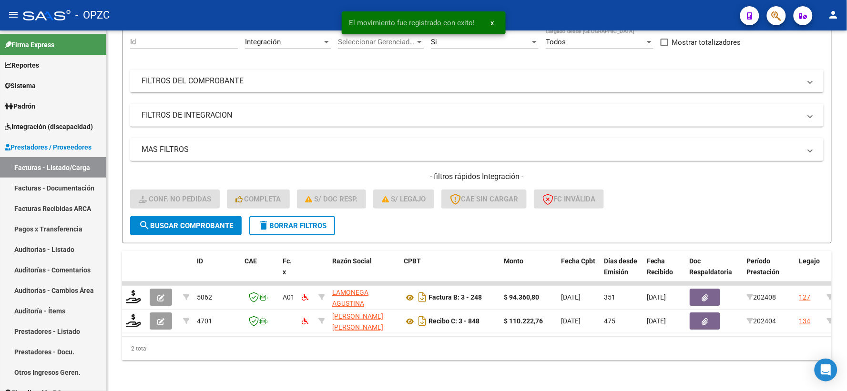
scroll to position [99, 0]
click at [20, 126] on span "Integración (discapacidad)" at bounding box center [49, 127] width 88 height 10
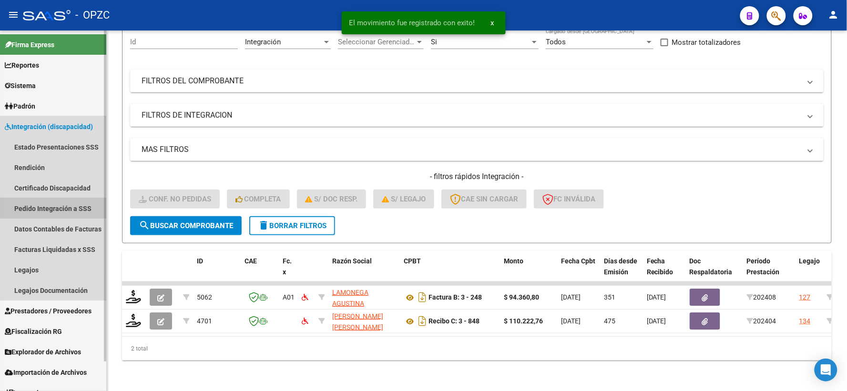
click at [46, 205] on link "Pedido Integración a SSS" at bounding box center [53, 208] width 106 height 20
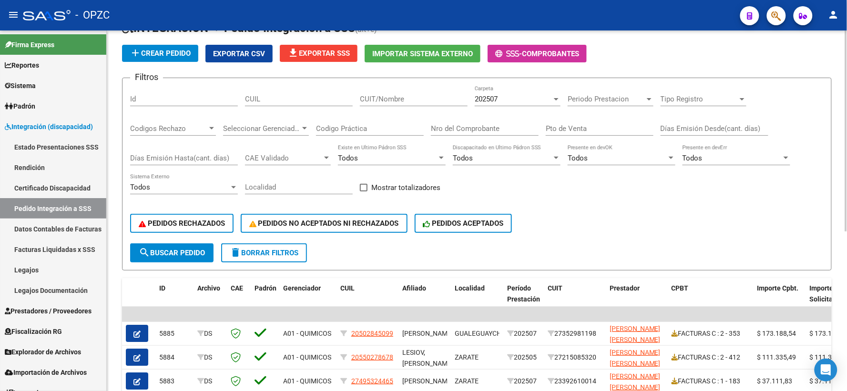
scroll to position [106, 0]
